Goal: Find specific page/section: Find specific page/section

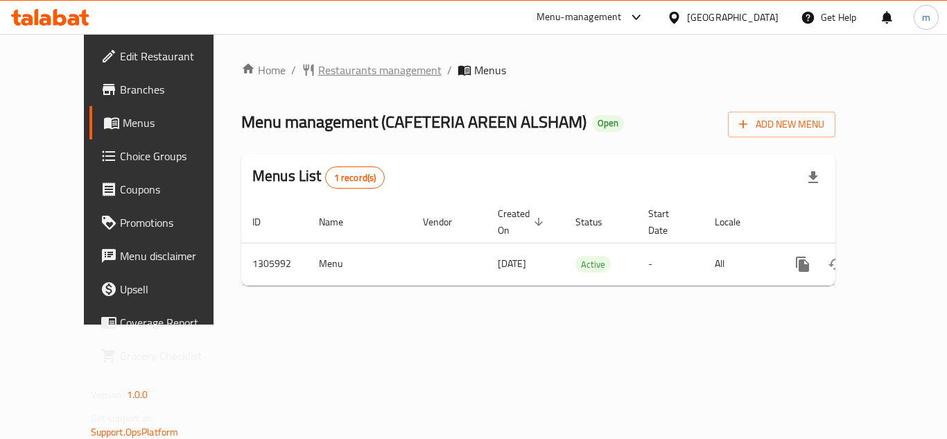
click at [334, 68] on span "Restaurants management" at bounding box center [379, 70] width 123 height 17
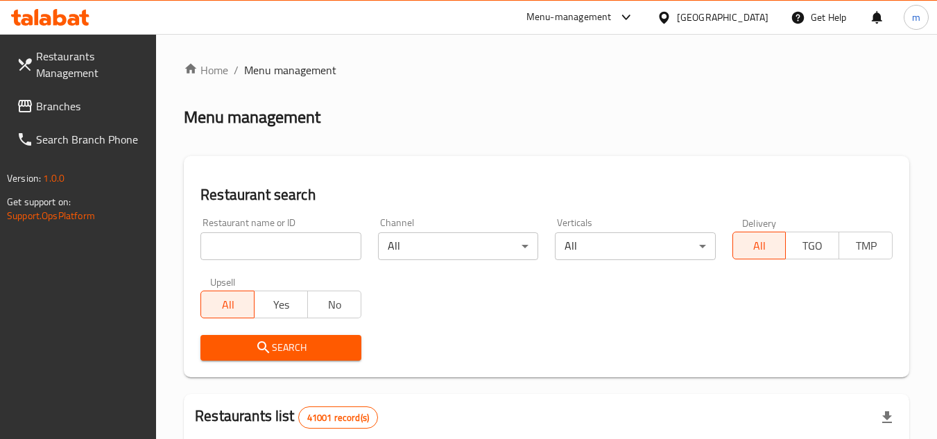
click at [336, 238] on input "search" at bounding box center [280, 246] width 160 height 28
paste input "703899"
type input "703899"
click at [326, 348] on span "Search" at bounding box center [280, 347] width 138 height 17
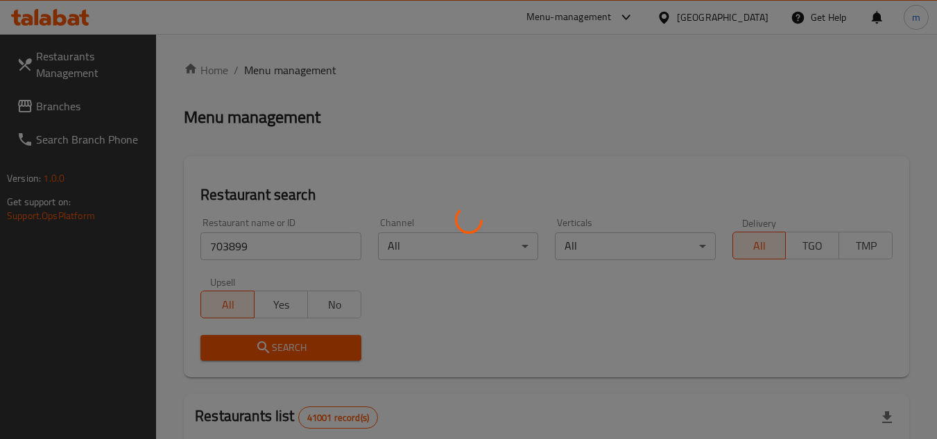
scroll to position [180, 0]
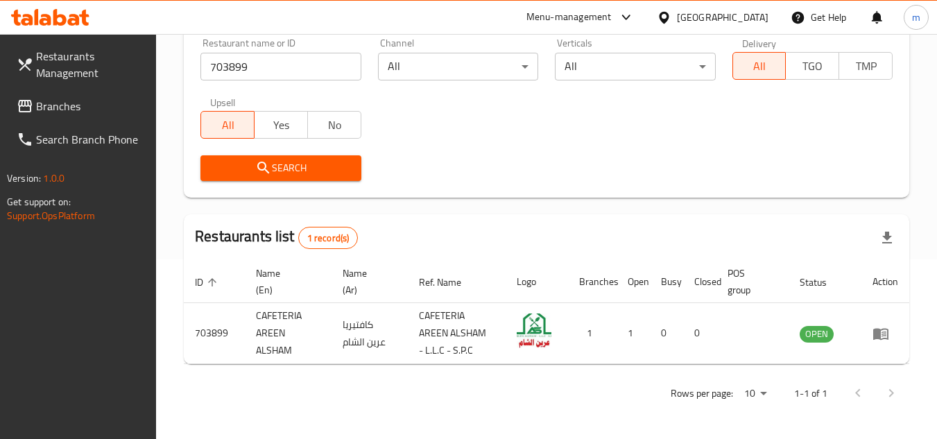
click at [82, 106] on span "Branches" at bounding box center [91, 106] width 110 height 17
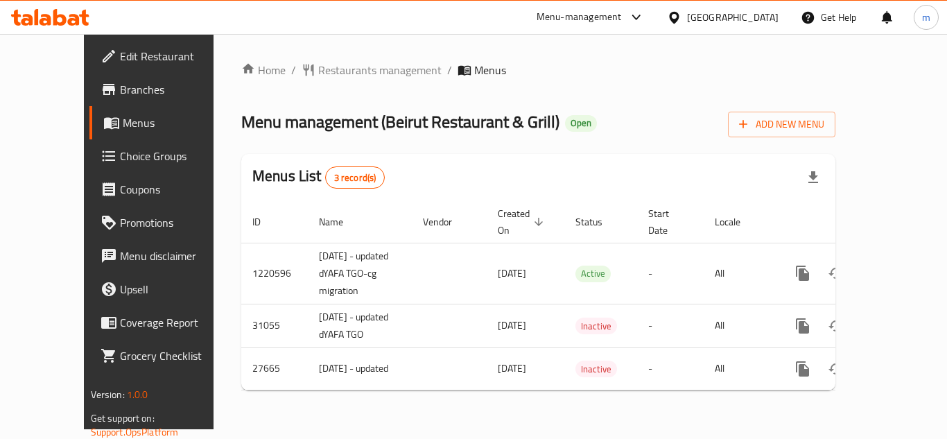
click at [350, 75] on span "Restaurants management" at bounding box center [379, 70] width 123 height 17
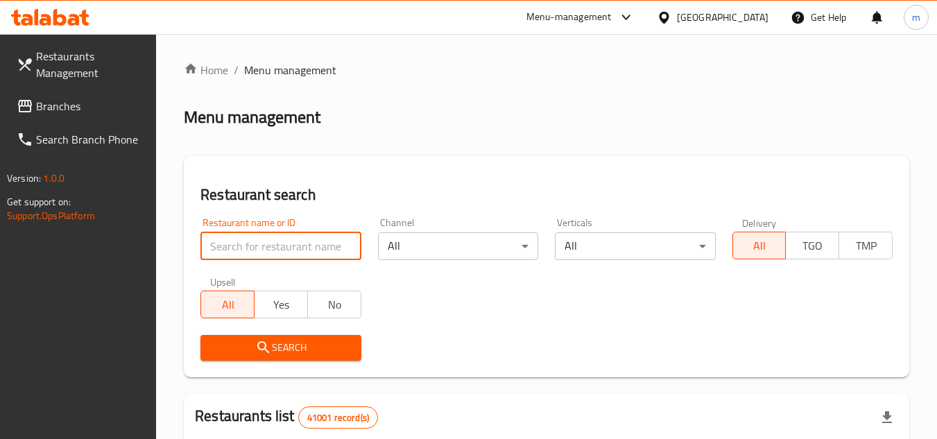
click at [302, 244] on input "search" at bounding box center [280, 246] width 160 height 28
paste input "26081"
type input "26081"
click at [291, 350] on span "Search" at bounding box center [280, 347] width 138 height 17
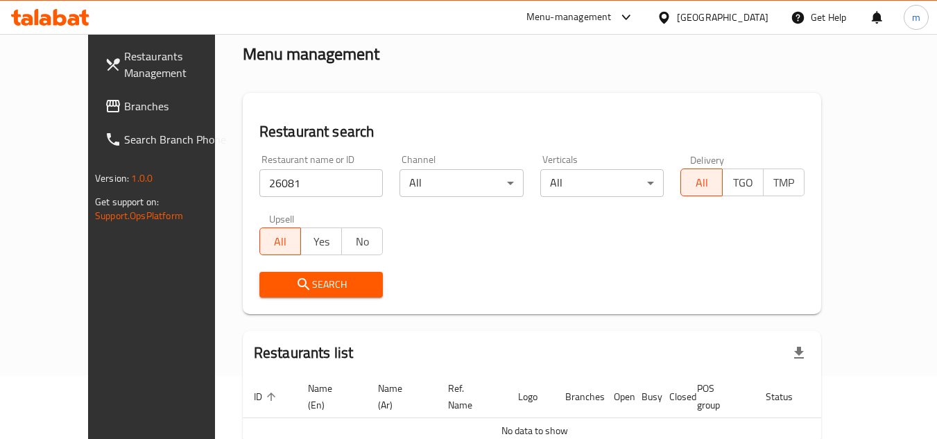
scroll to position [128, 0]
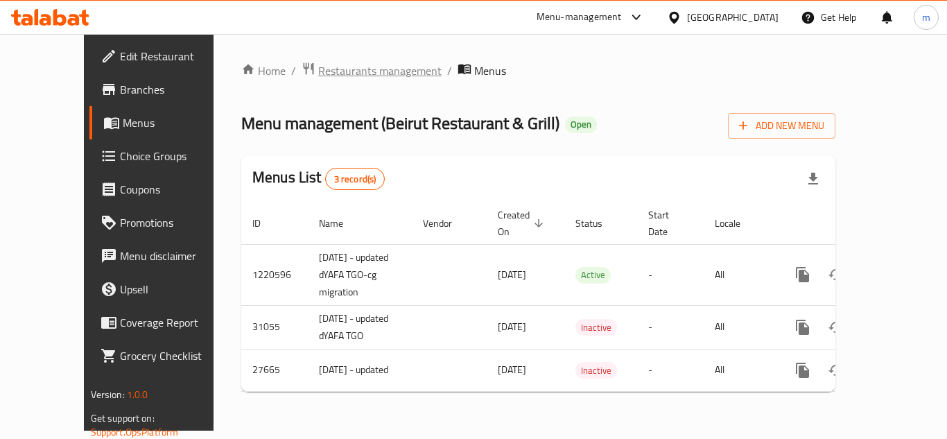
click at [318, 68] on span "Restaurants management" at bounding box center [379, 70] width 123 height 17
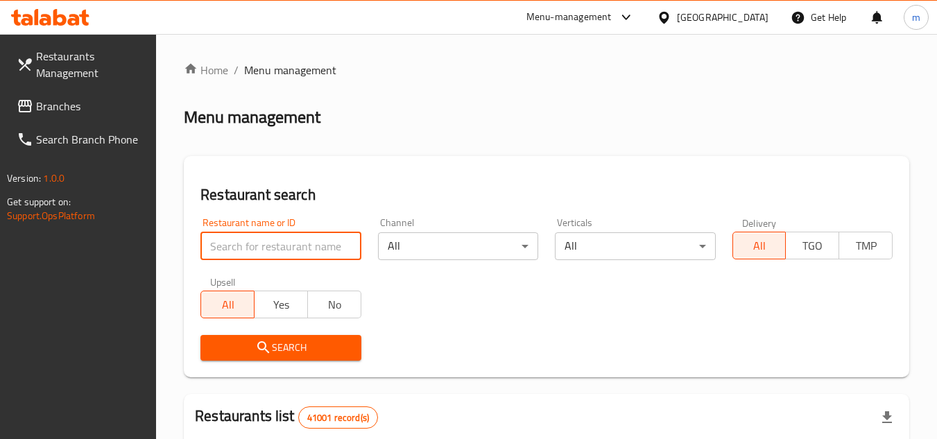
click at [304, 238] on input "search" at bounding box center [280, 246] width 160 height 28
paste input "14455"
type input "14455"
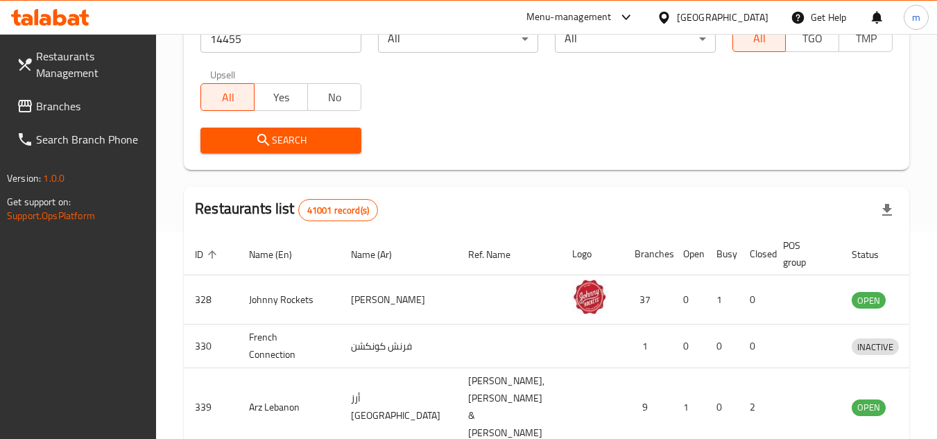
scroll to position [208, 0]
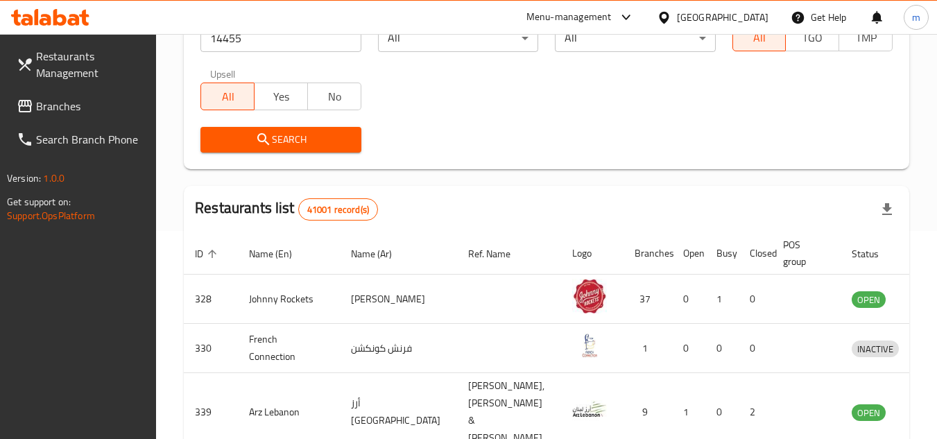
click at [302, 133] on span "Search" at bounding box center [280, 139] width 138 height 17
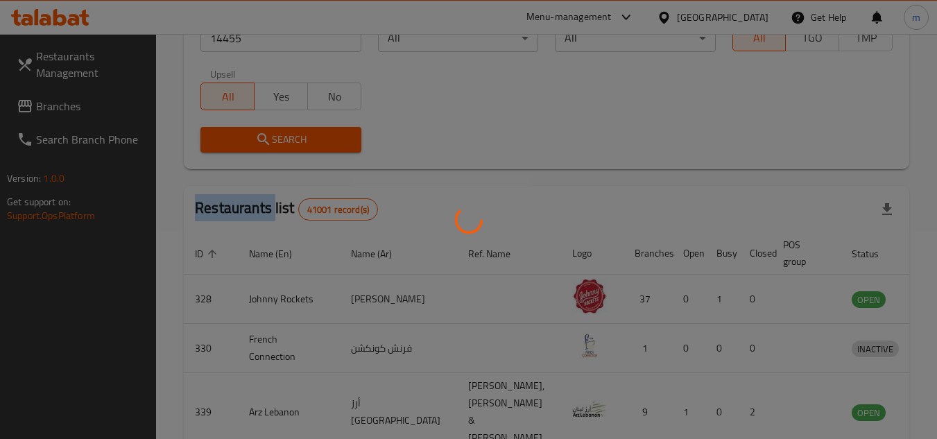
click at [302, 133] on div at bounding box center [468, 219] width 937 height 439
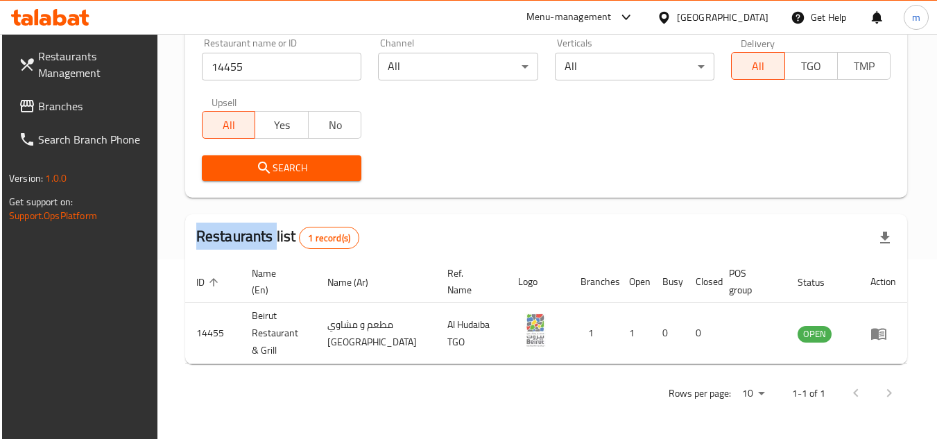
scroll to position [180, 0]
click at [728, 17] on div "[GEOGRAPHIC_DATA]" at bounding box center [723, 17] width 92 height 15
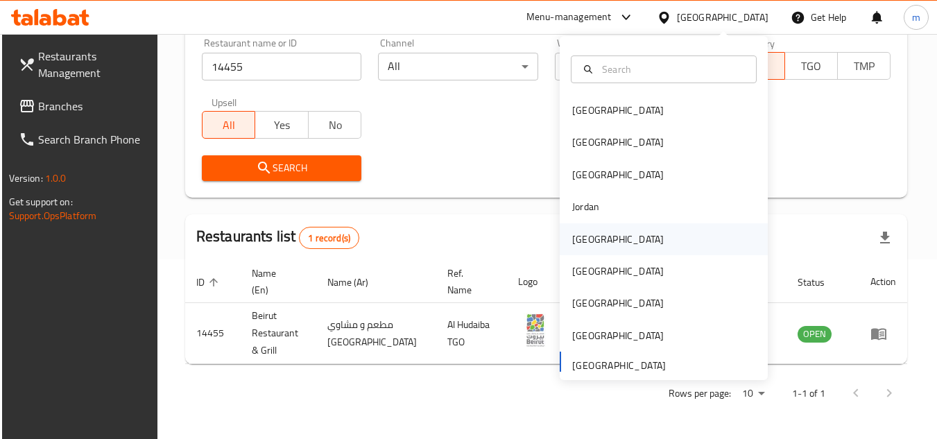
click at [588, 247] on div "[GEOGRAPHIC_DATA]" at bounding box center [618, 239] width 92 height 15
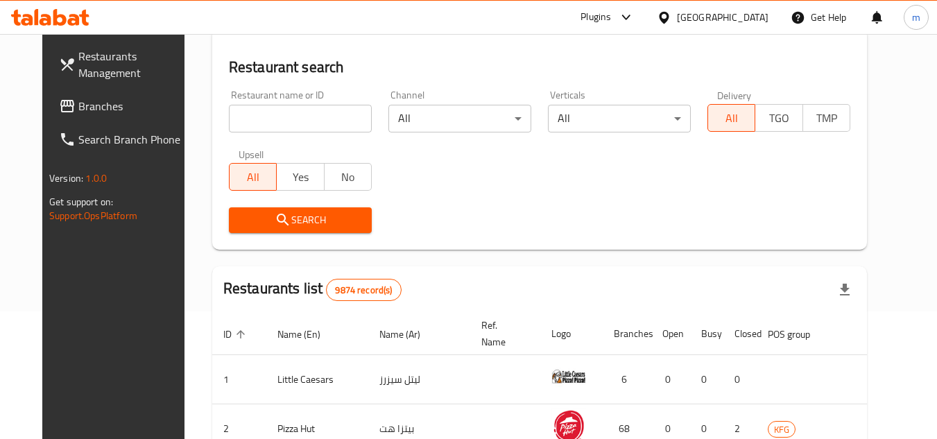
scroll to position [180, 0]
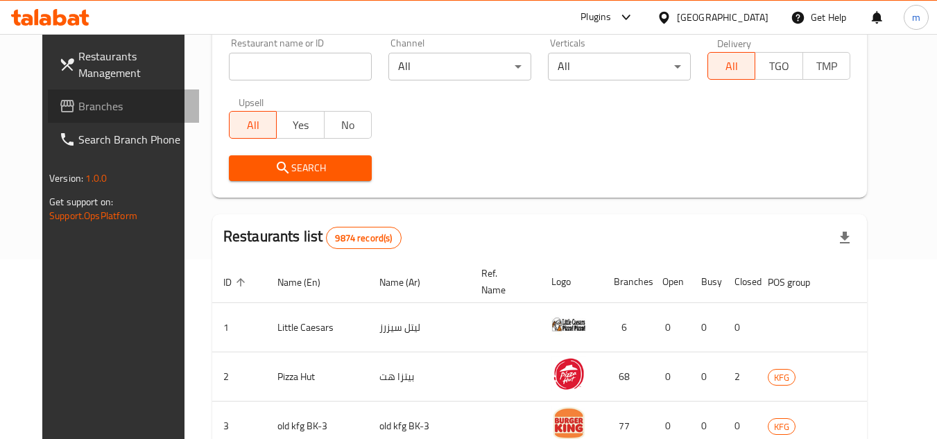
click at [78, 105] on span "Branches" at bounding box center [133, 106] width 110 height 17
